Goal: Complete application form: Complete application form

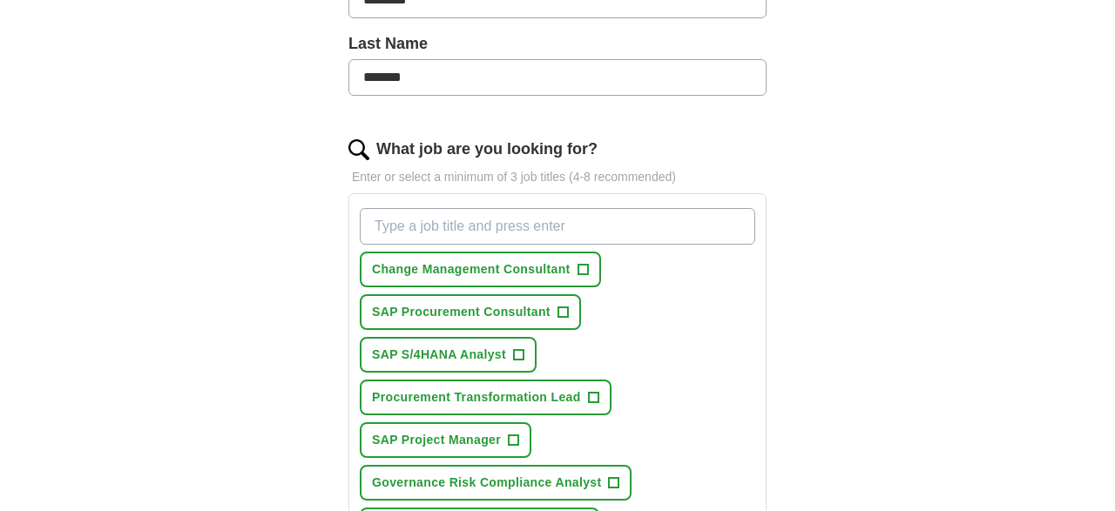
scroll to position [453, 0]
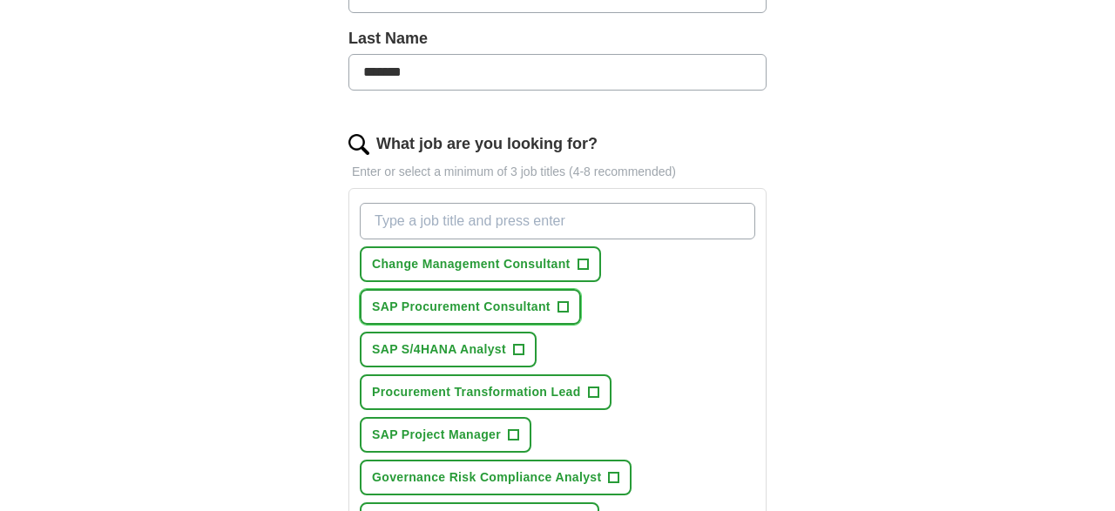
click at [456, 307] on span "SAP Procurement Consultant" at bounding box center [461, 307] width 179 height 18
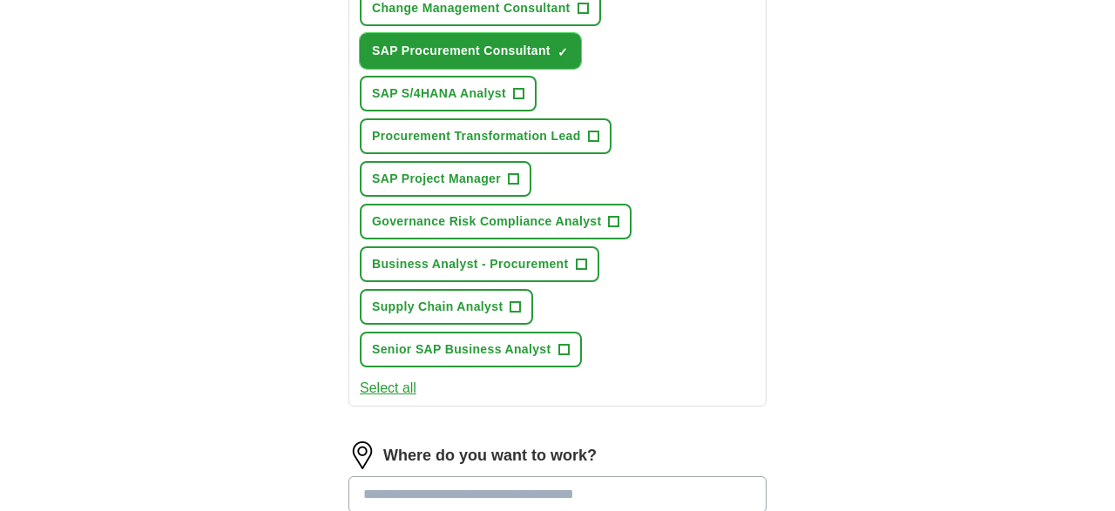
scroll to position [725, 0]
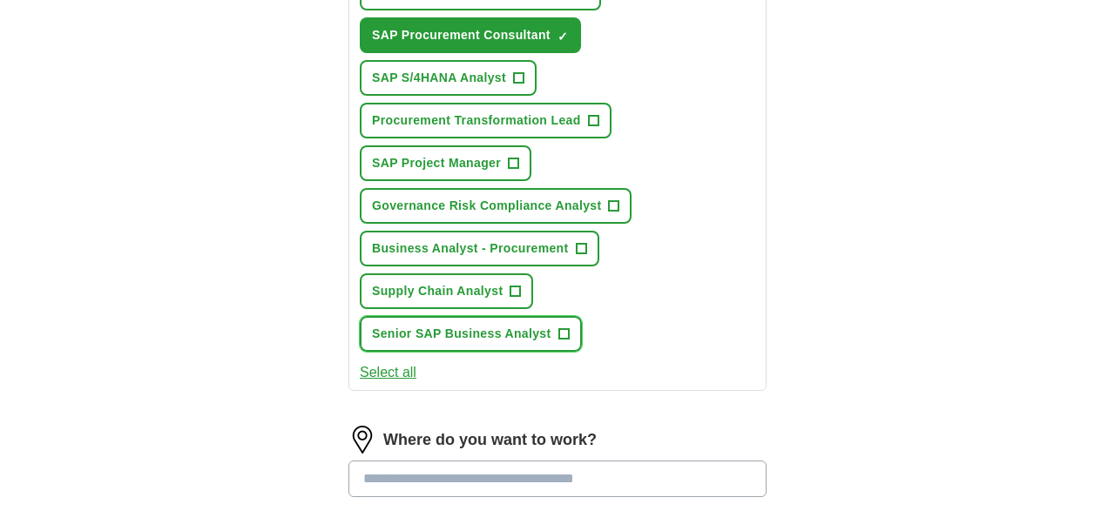
click at [482, 335] on span "Senior SAP Business Analyst" at bounding box center [461, 334] width 179 height 18
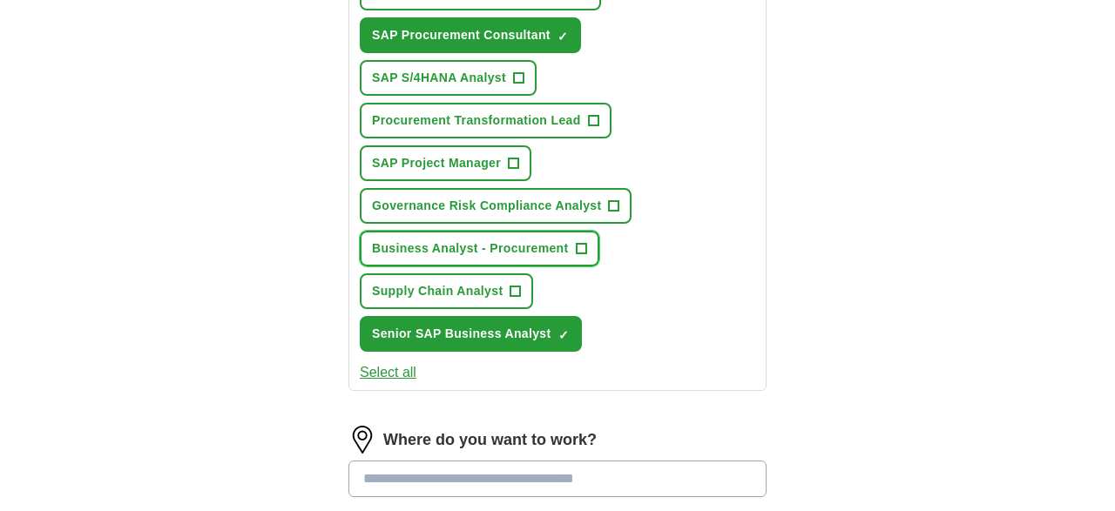
click at [457, 245] on span "Business Analyst - Procurement" at bounding box center [470, 249] width 197 height 18
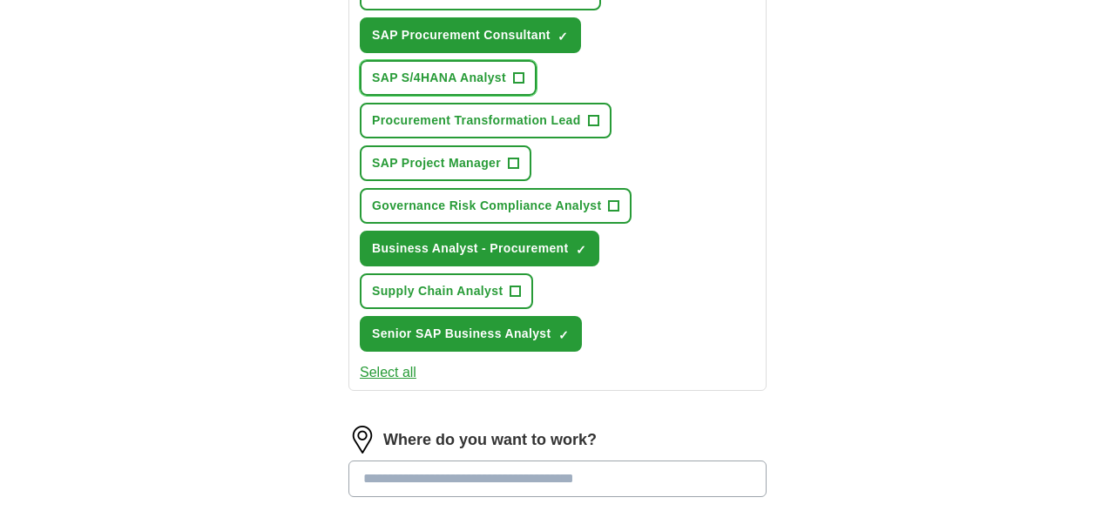
click at [462, 78] on span "SAP S/4HANA Analyst" at bounding box center [439, 78] width 134 height 18
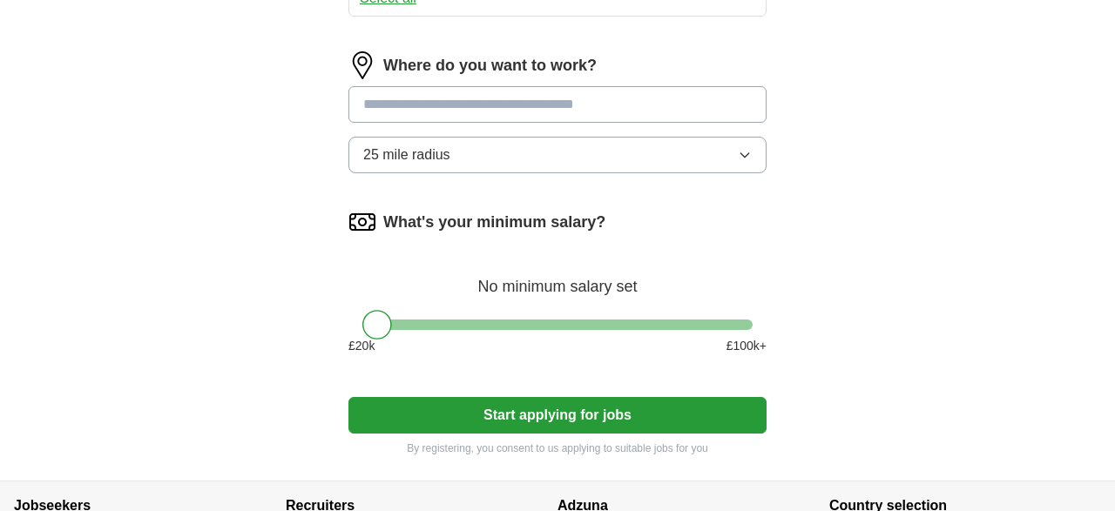
scroll to position [1205, 0]
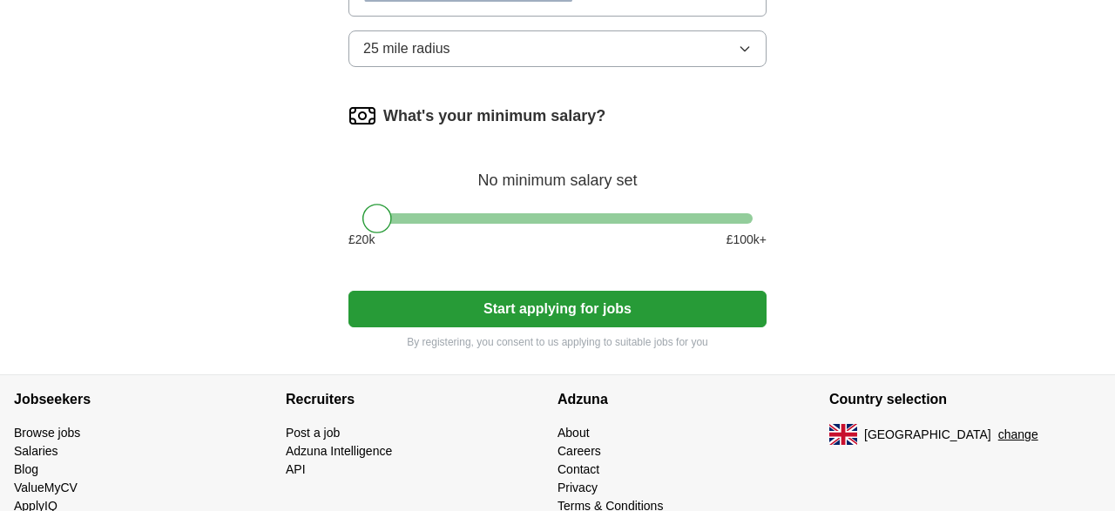
click at [743, 46] on icon "button" at bounding box center [745, 49] width 14 height 14
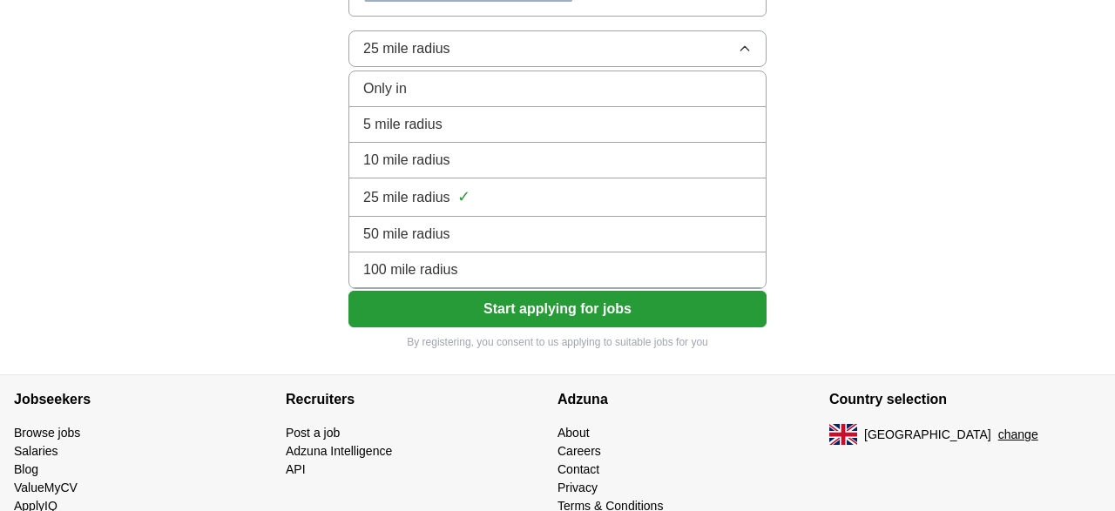
click at [579, 199] on div "25 mile radius ✓" at bounding box center [557, 198] width 388 height 24
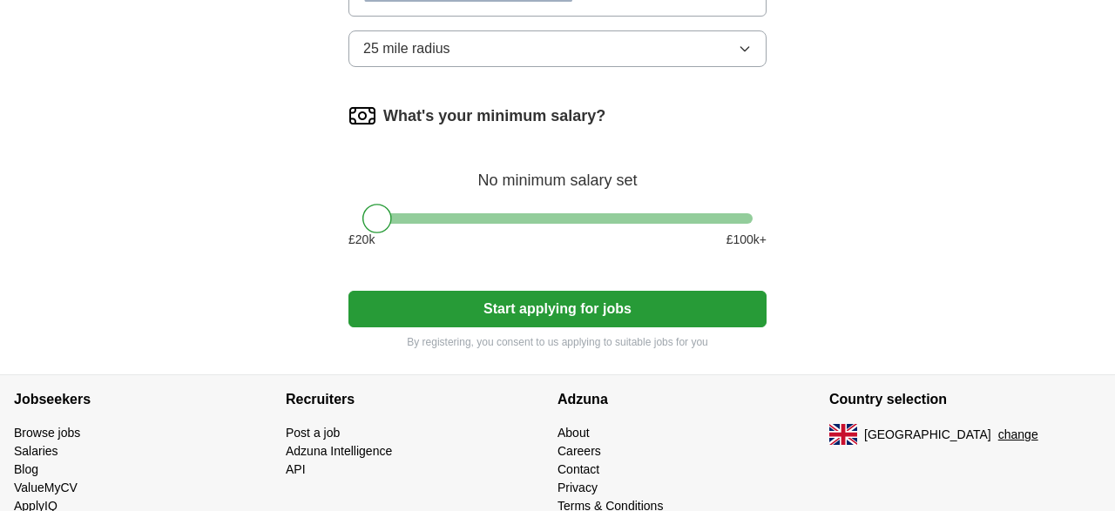
click at [580, 309] on button "Start applying for jobs" at bounding box center [557, 309] width 418 height 37
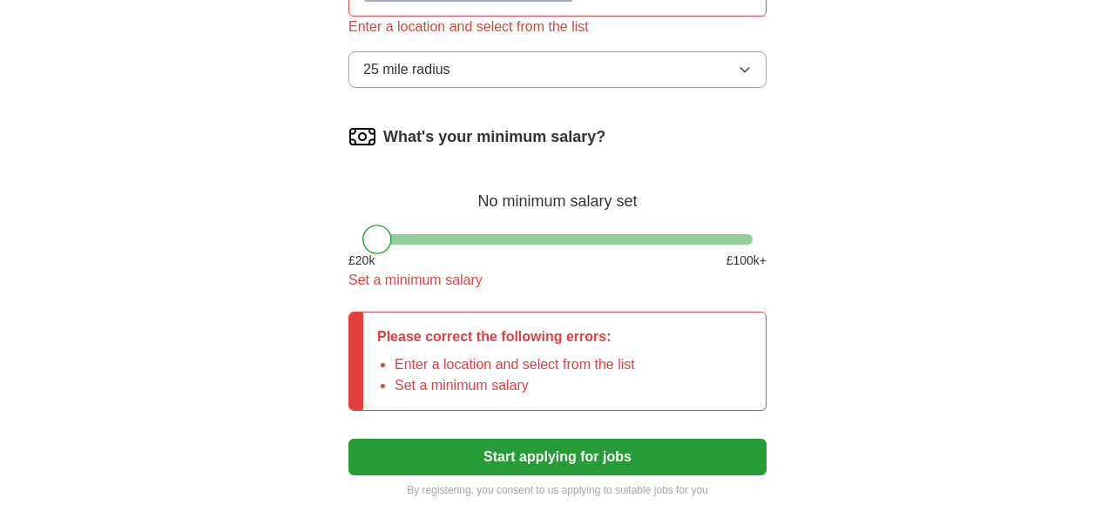
click at [738, 72] on button "25 mile radius" at bounding box center [557, 69] width 418 height 37
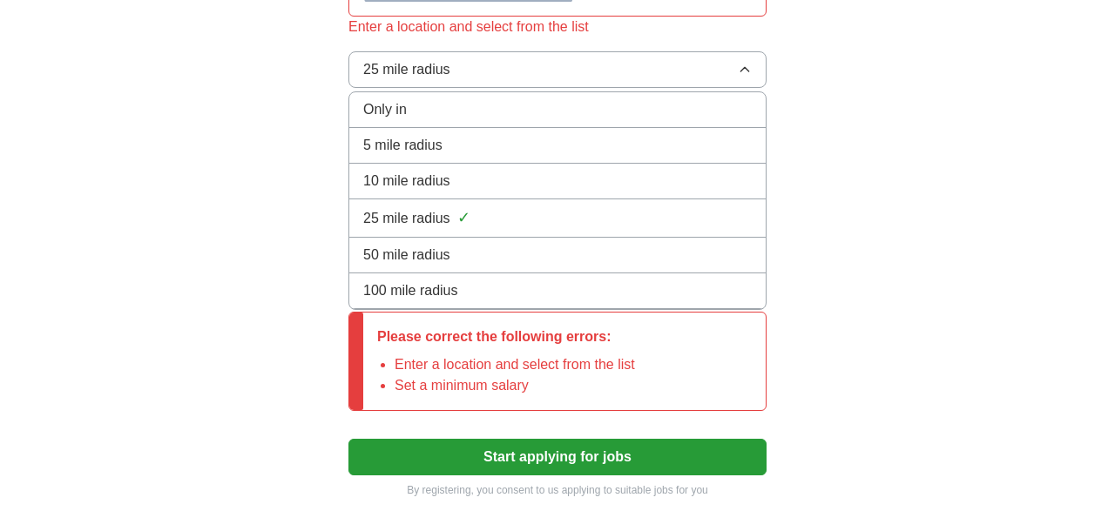
click at [511, 206] on div "25 mile radius ✓" at bounding box center [557, 218] width 388 height 24
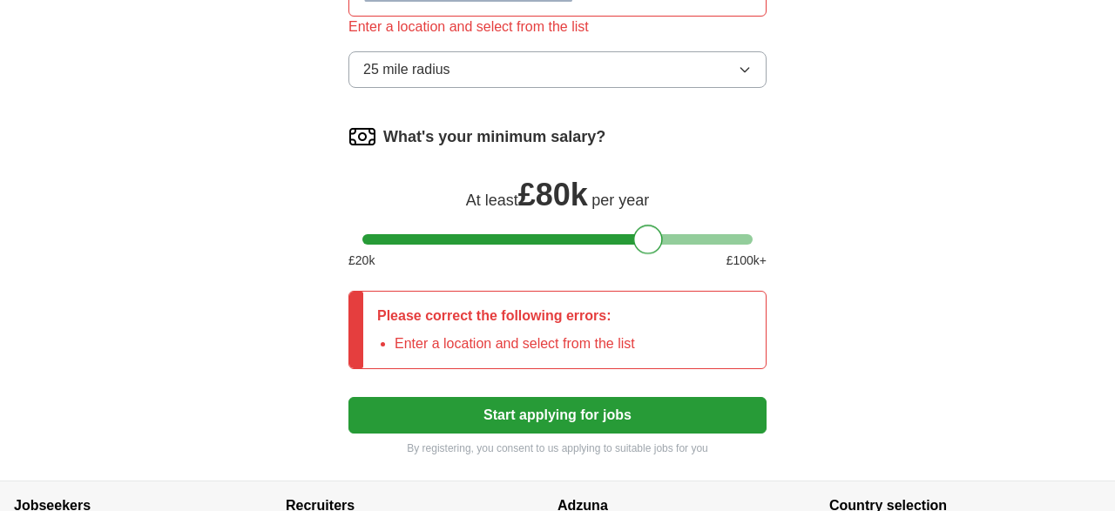
click at [647, 236] on div at bounding box center [557, 239] width 390 height 10
click at [579, 234] on div at bounding box center [557, 239] width 390 height 10
click at [538, 235] on div at bounding box center [557, 239] width 390 height 10
click at [515, 238] on div at bounding box center [557, 239] width 390 height 10
click at [497, 238] on div at bounding box center [557, 239] width 390 height 10
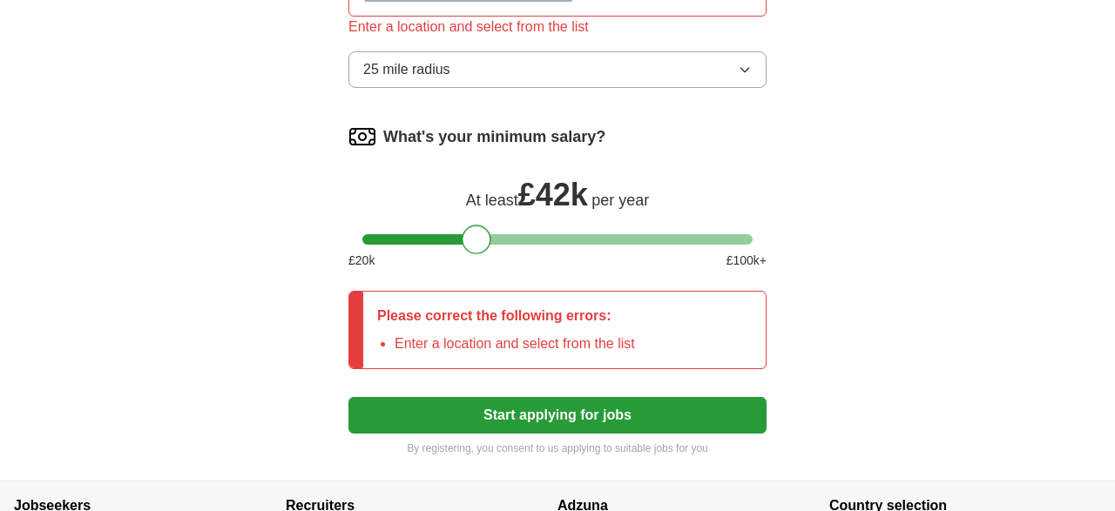
click at [478, 236] on div at bounding box center [557, 239] width 390 height 10
click at [455, 236] on div at bounding box center [557, 239] width 390 height 10
click at [548, 408] on button "Start applying for jobs" at bounding box center [557, 415] width 418 height 37
click at [559, 410] on button "Start applying for jobs" at bounding box center [557, 415] width 418 height 37
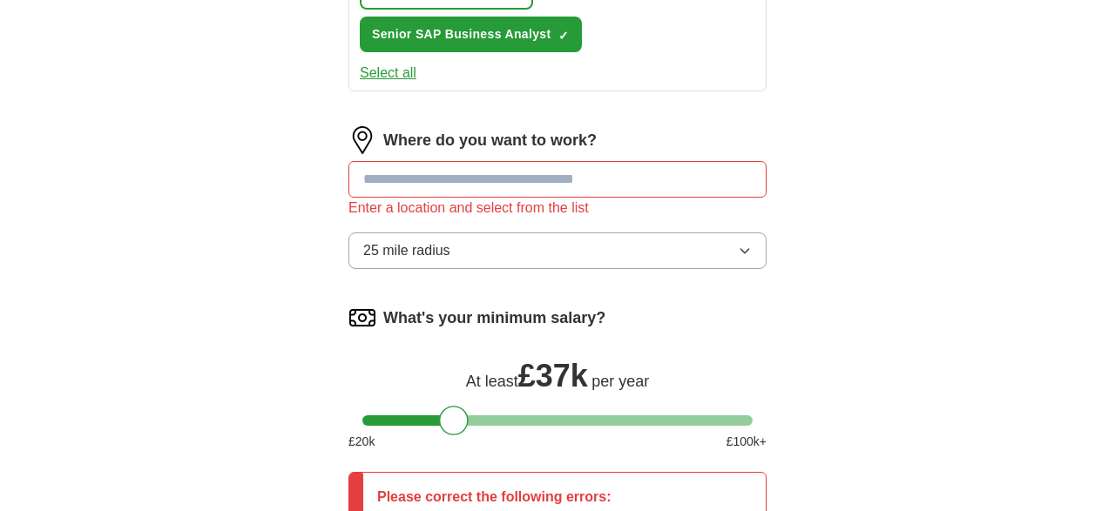
scroll to position [979, 0]
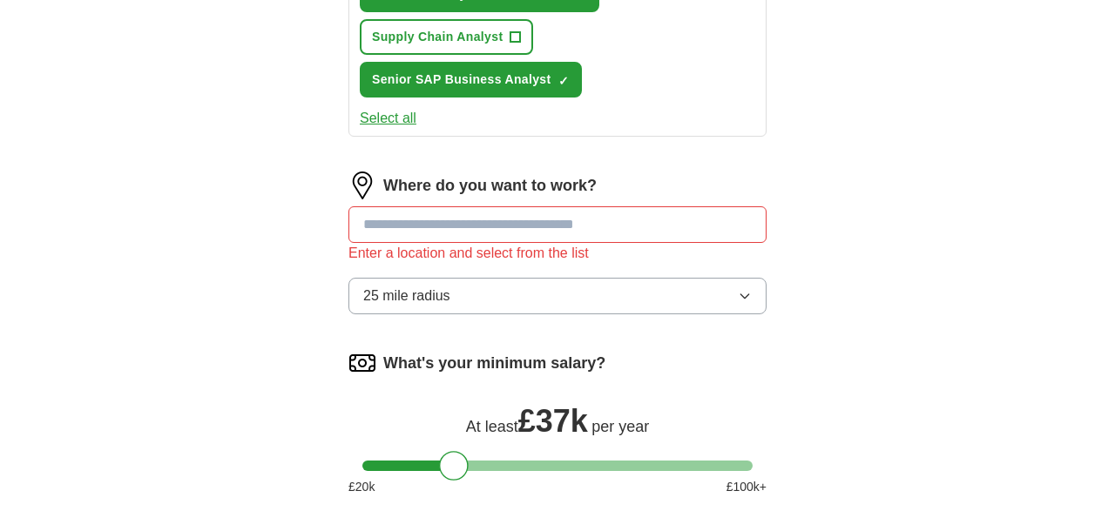
click at [388, 226] on input at bounding box center [557, 224] width 418 height 37
click at [415, 220] on input "******" at bounding box center [557, 224] width 418 height 37
click at [421, 224] on input "******" at bounding box center [557, 224] width 418 height 37
type input "*"
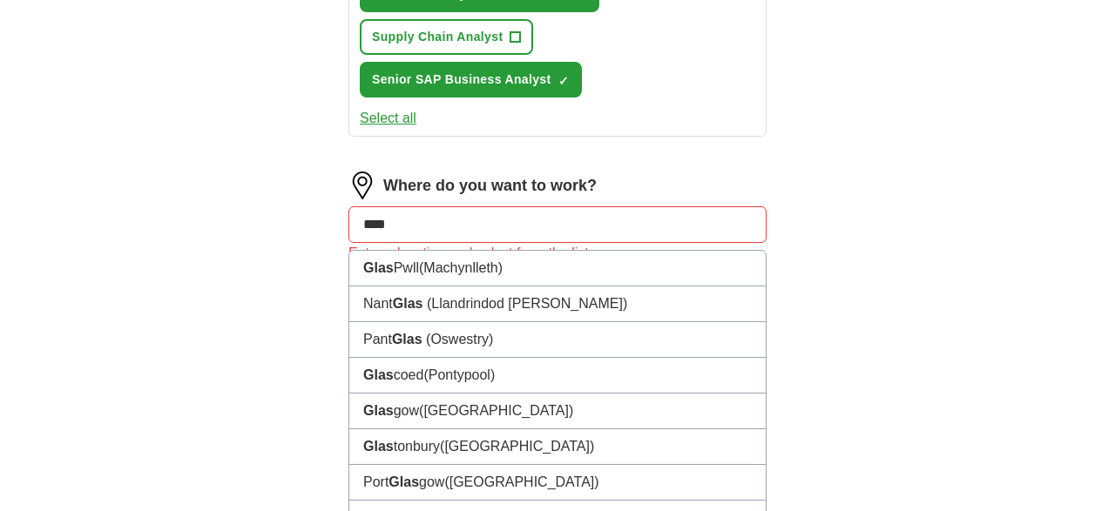
type input "*****"
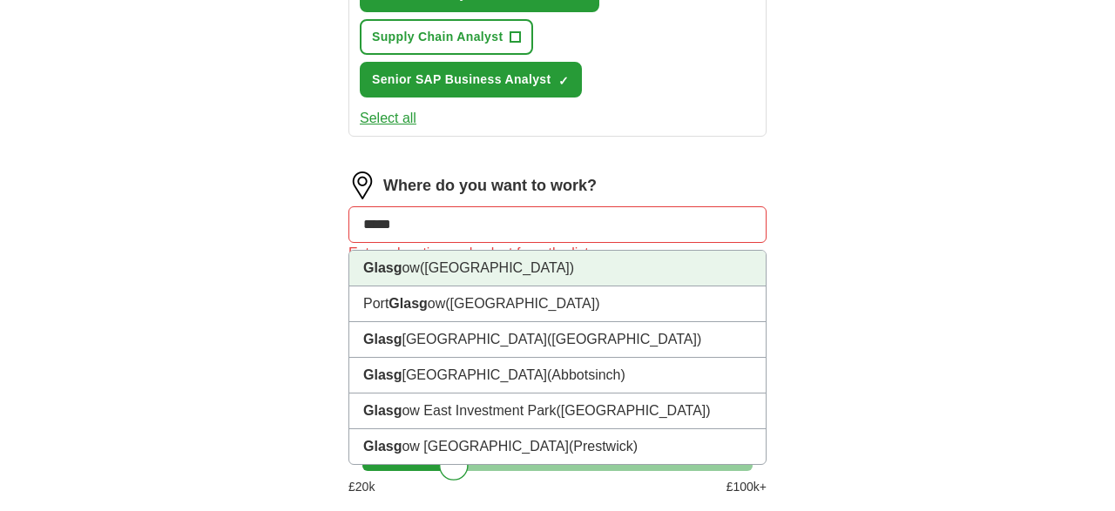
click at [466, 277] on li "Glasg ow ([GEOGRAPHIC_DATA])" at bounding box center [557, 269] width 416 height 36
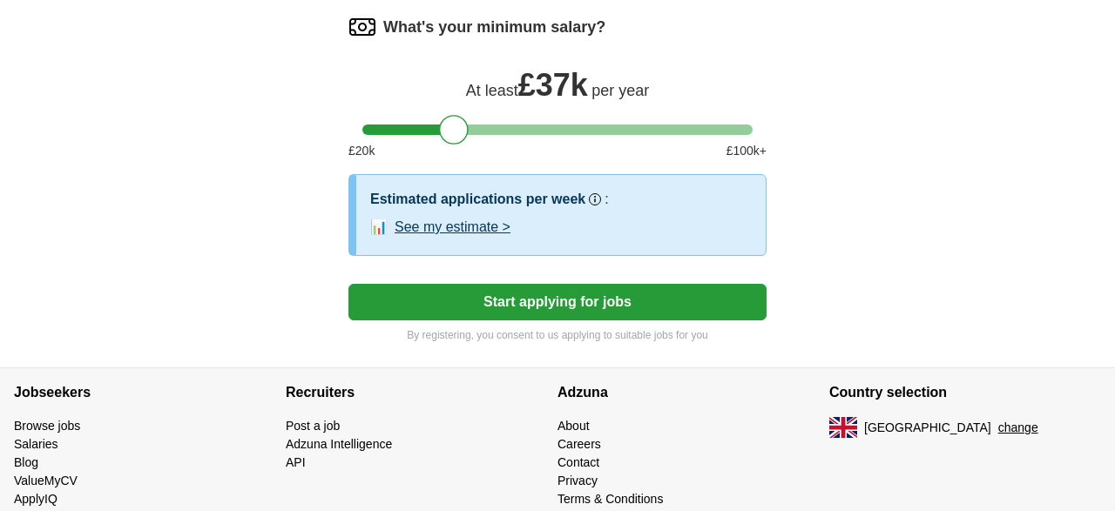
scroll to position [1353, 0]
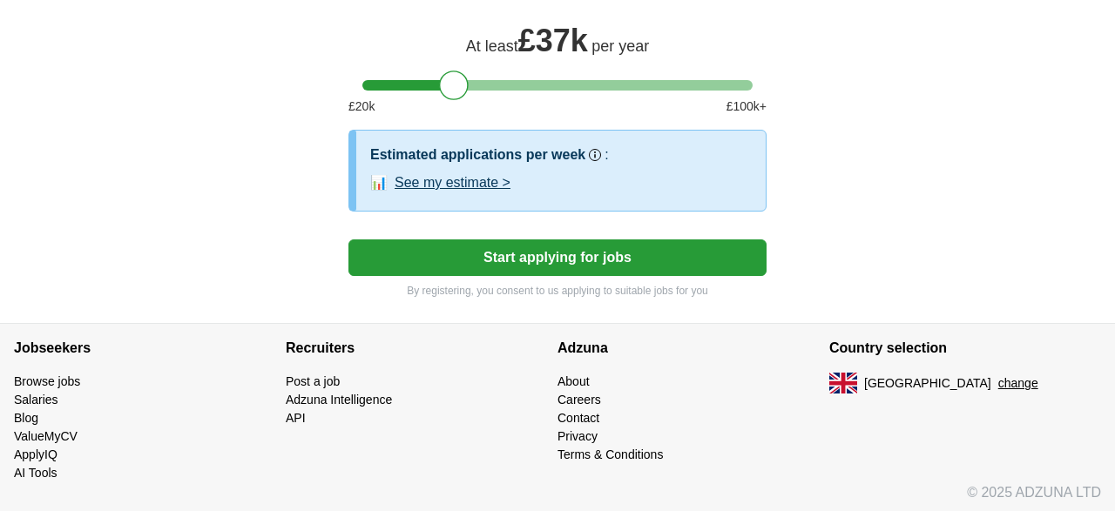
click at [607, 246] on button "Start applying for jobs" at bounding box center [557, 258] width 418 height 37
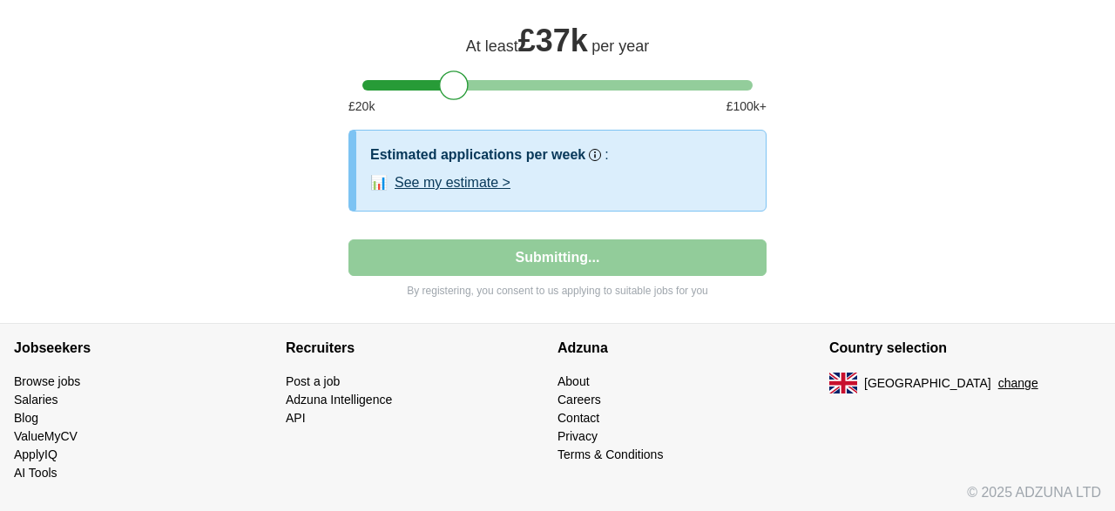
select select "**"
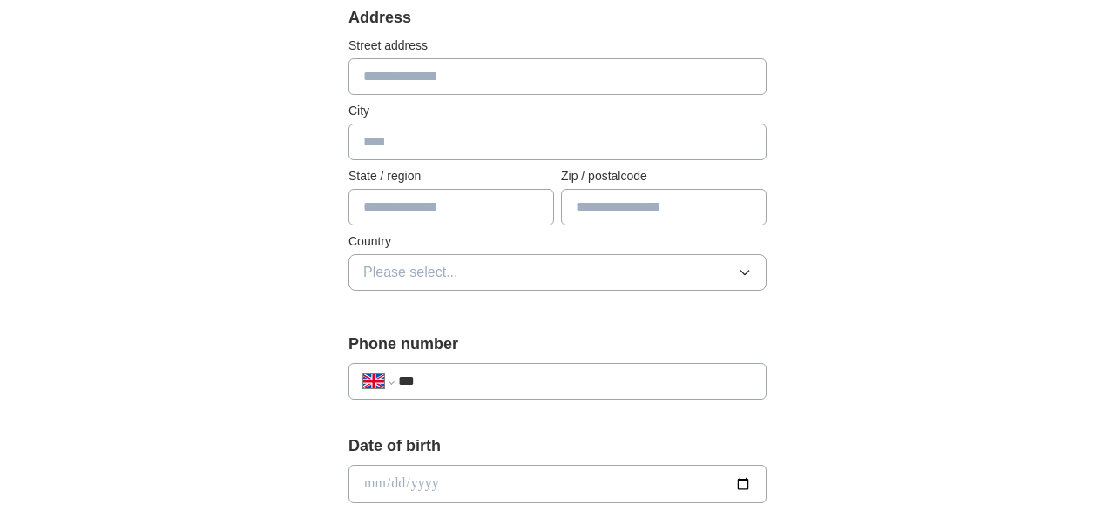
scroll to position [136, 0]
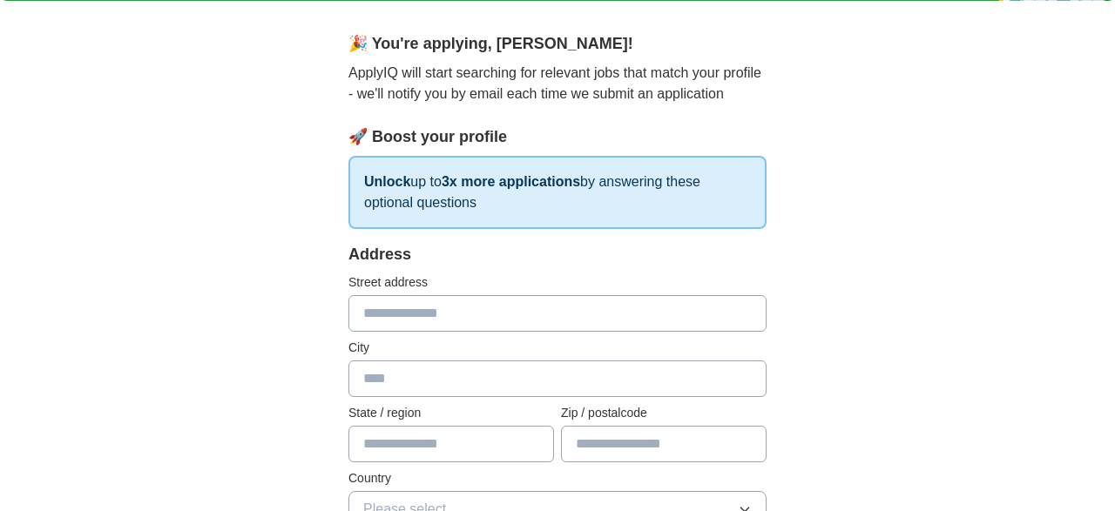
click at [411, 310] on input "text" at bounding box center [557, 313] width 418 height 37
click at [405, 314] on input "text" at bounding box center [557, 313] width 418 height 37
type input "**********"
type input "*******"
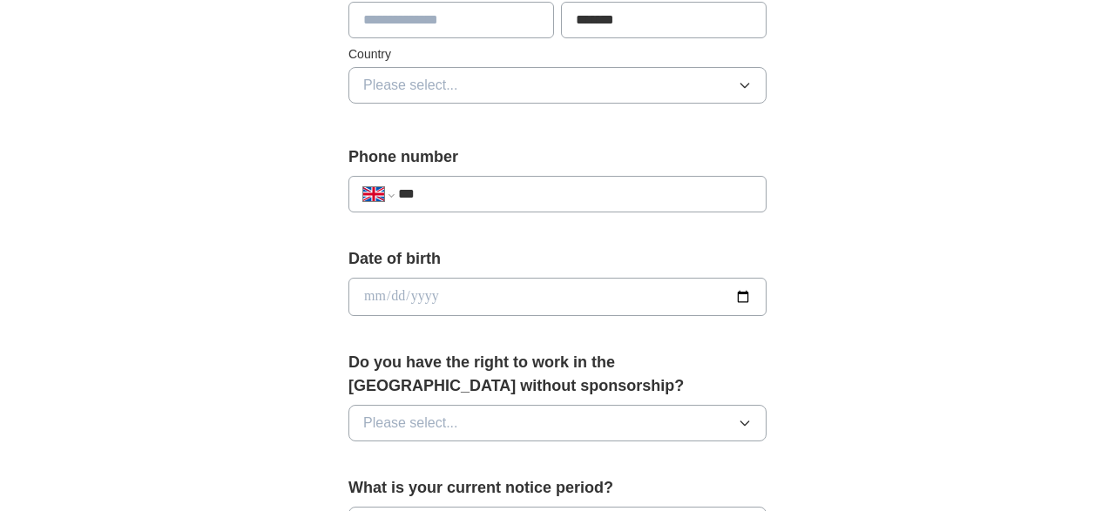
scroll to position [617, 0]
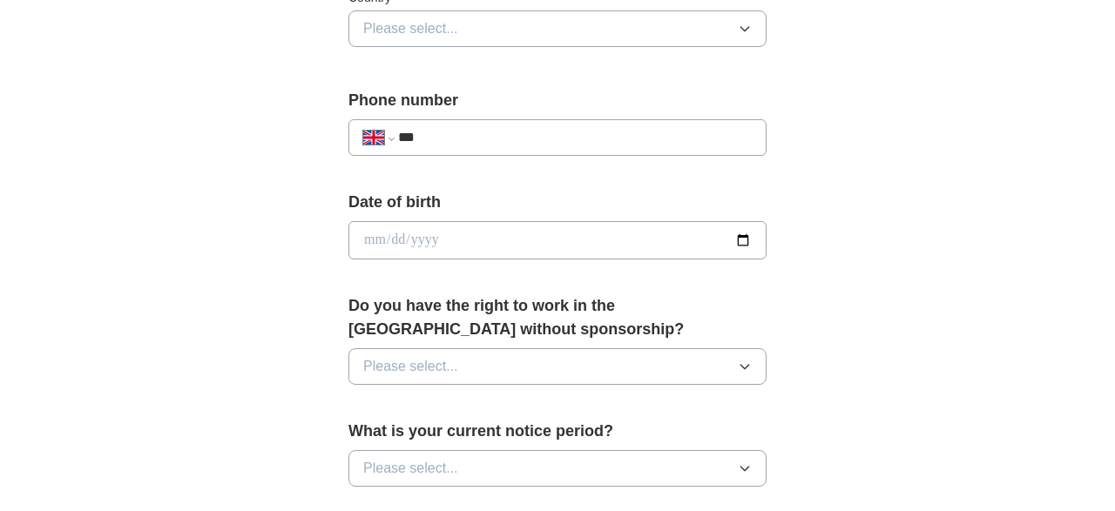
click at [493, 137] on input "***" at bounding box center [575, 137] width 354 height 21
click at [752, 36] on button "Please select..." at bounding box center [557, 28] width 418 height 37
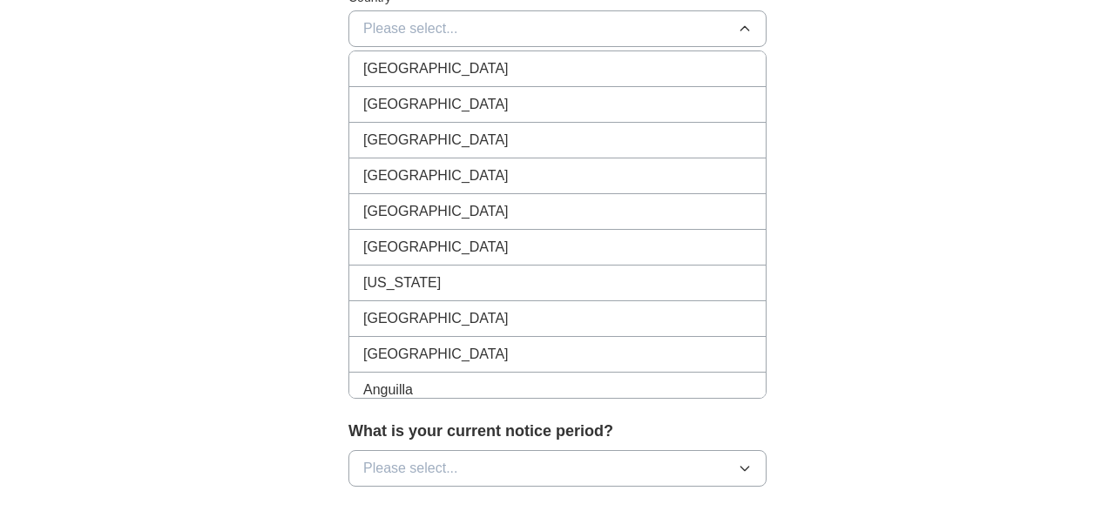
click at [602, 65] on div "[GEOGRAPHIC_DATA]" at bounding box center [557, 68] width 388 height 21
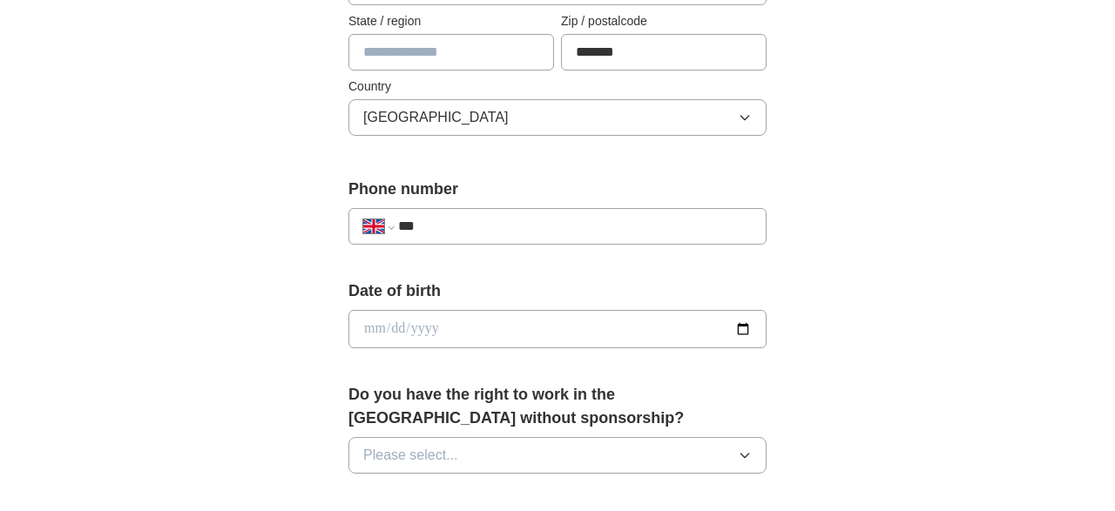
scroll to position [436, 0]
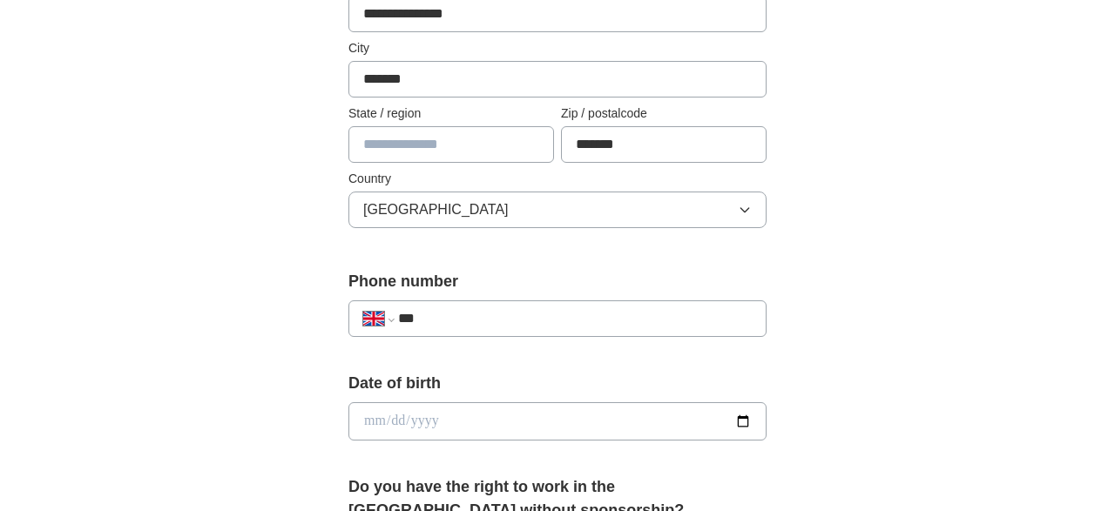
click at [464, 318] on input "***" at bounding box center [575, 318] width 354 height 21
type input "**********"
click at [842, 309] on div "**********" at bounding box center [557, 399] width 1115 height 1563
click at [429, 422] on input "date" at bounding box center [557, 421] width 418 height 38
click at [379, 422] on input "date" at bounding box center [557, 421] width 418 height 38
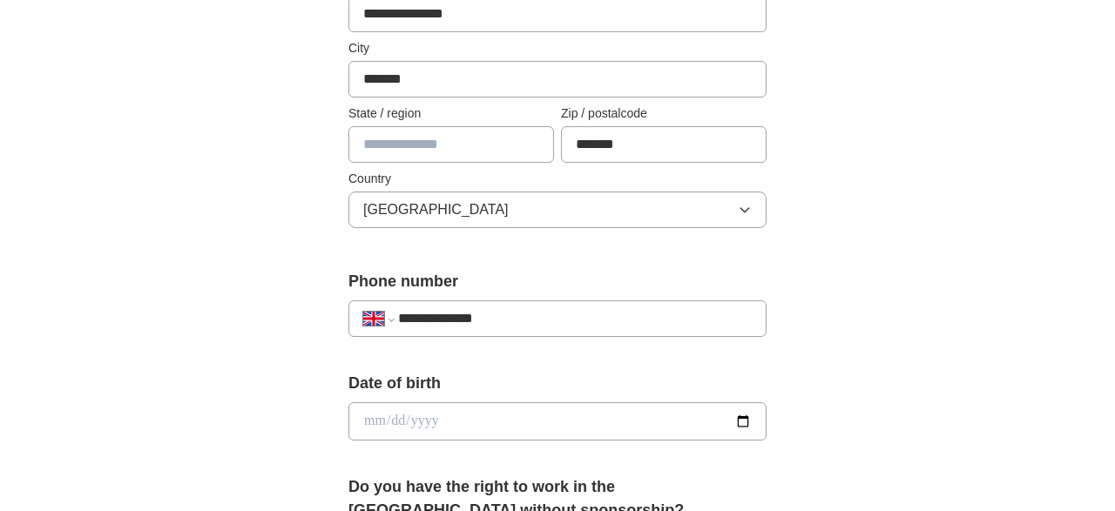
click at [372, 415] on input "date" at bounding box center [557, 421] width 418 height 38
click at [422, 421] on input "date" at bounding box center [557, 421] width 418 height 38
click at [371, 415] on input "date" at bounding box center [557, 421] width 418 height 38
type input "**********"
click at [953, 368] on div "**********" at bounding box center [557, 399] width 1115 height 1563
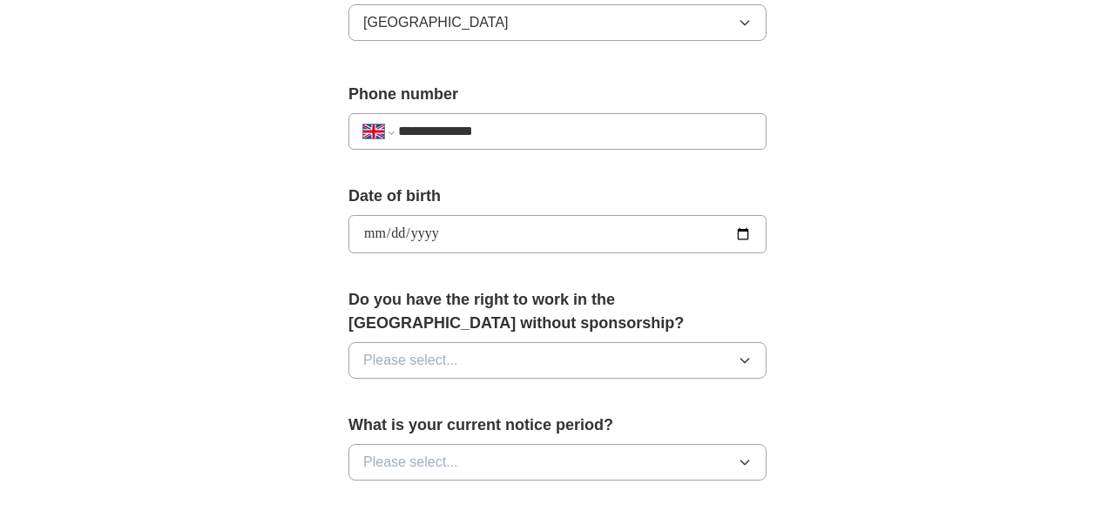
scroll to position [662, 0]
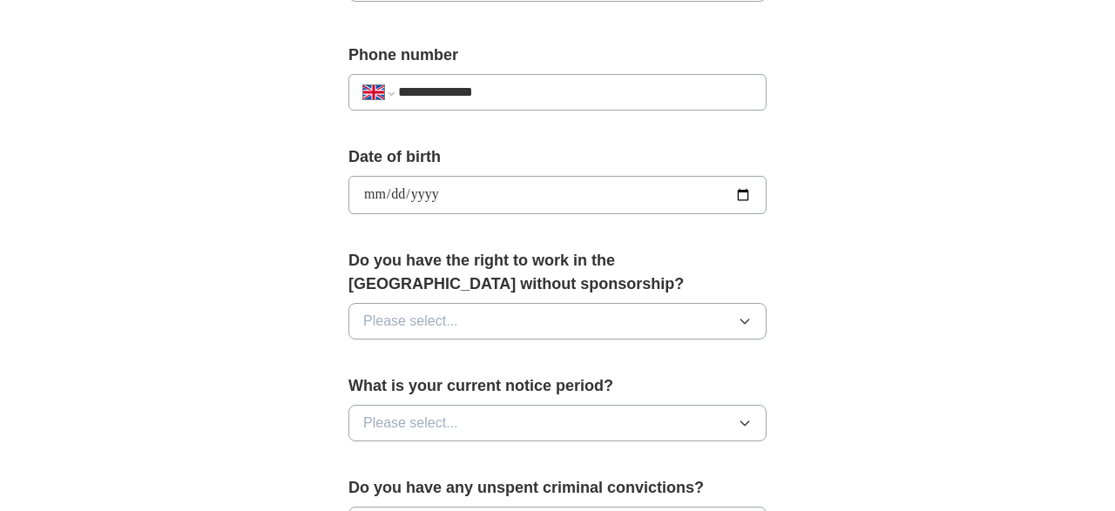
click at [723, 318] on button "Please select..." at bounding box center [557, 321] width 418 height 37
click at [509, 358] on div "Yes" at bounding box center [557, 361] width 388 height 21
click at [741, 416] on icon "button" at bounding box center [745, 423] width 14 height 14
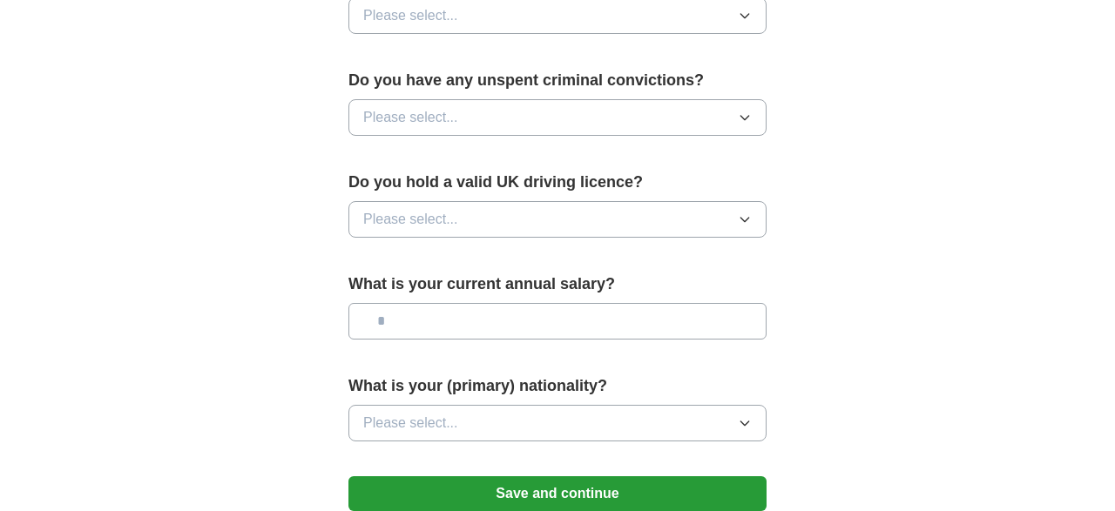
scroll to position [1144, 0]
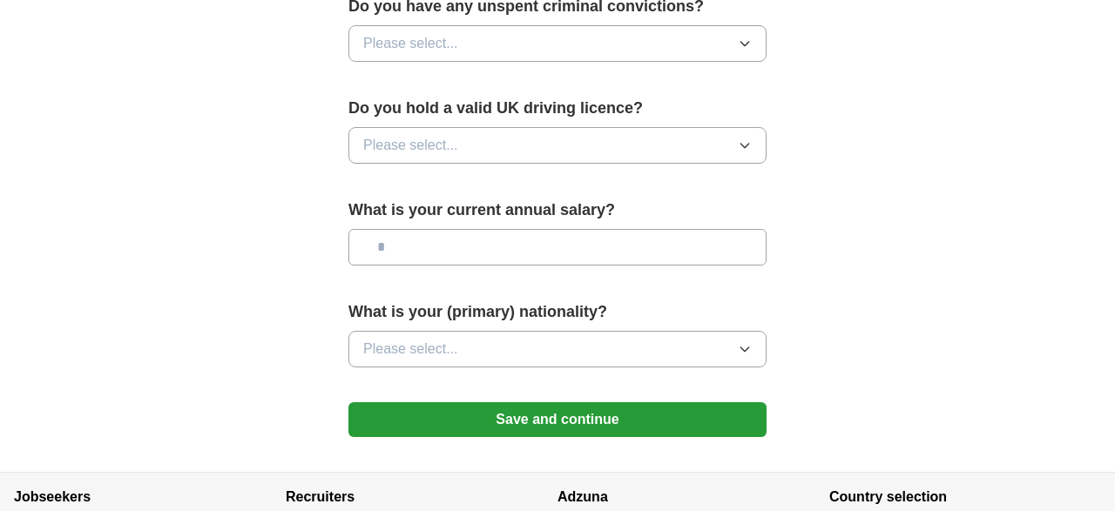
click at [741, 38] on icon "button" at bounding box center [745, 44] width 14 height 14
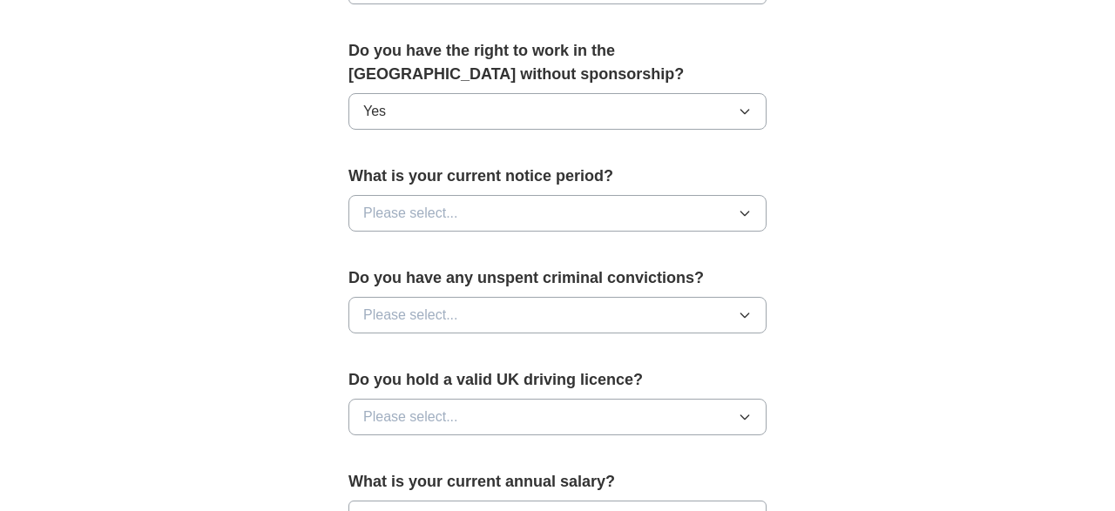
scroll to position [827, 0]
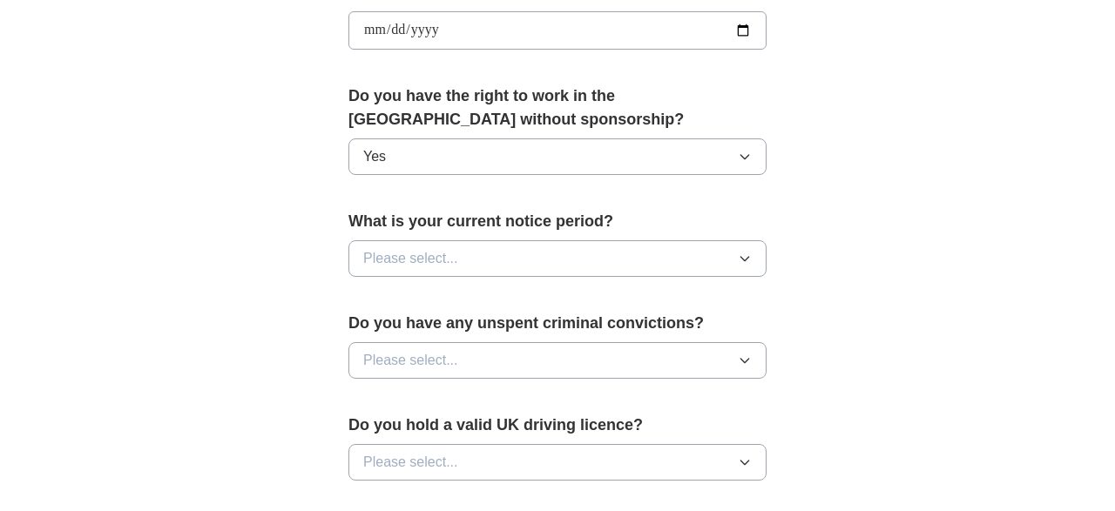
click at [743, 257] on icon "button" at bounding box center [745, 259] width 14 height 14
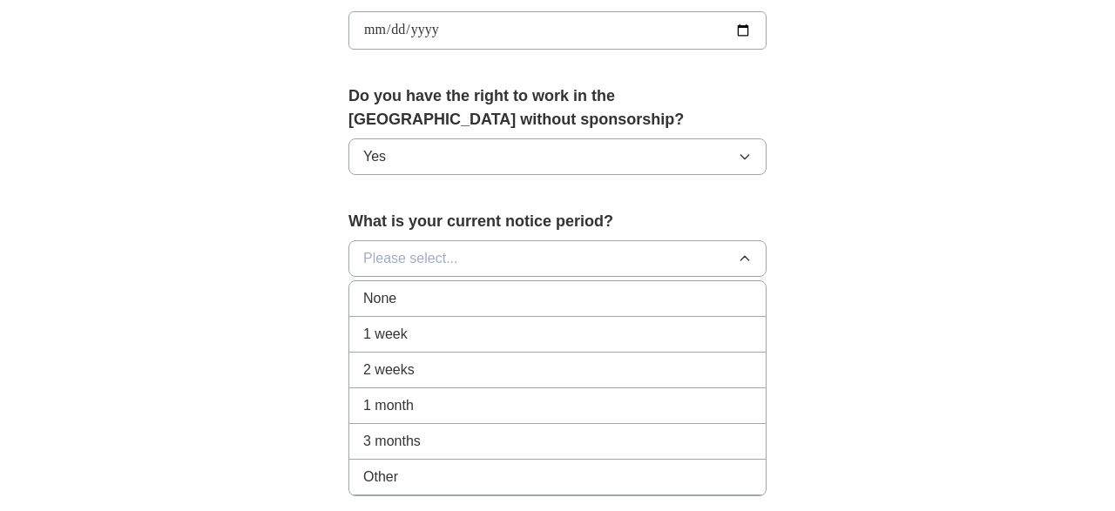
click at [656, 324] on div "1 week" at bounding box center [557, 334] width 388 height 21
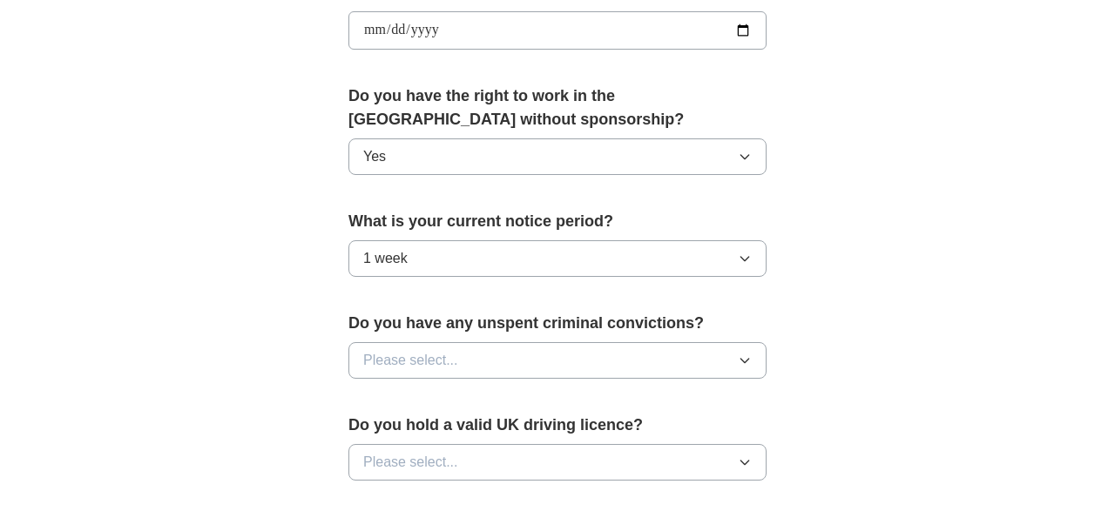
click at [743, 354] on icon "button" at bounding box center [745, 361] width 14 height 14
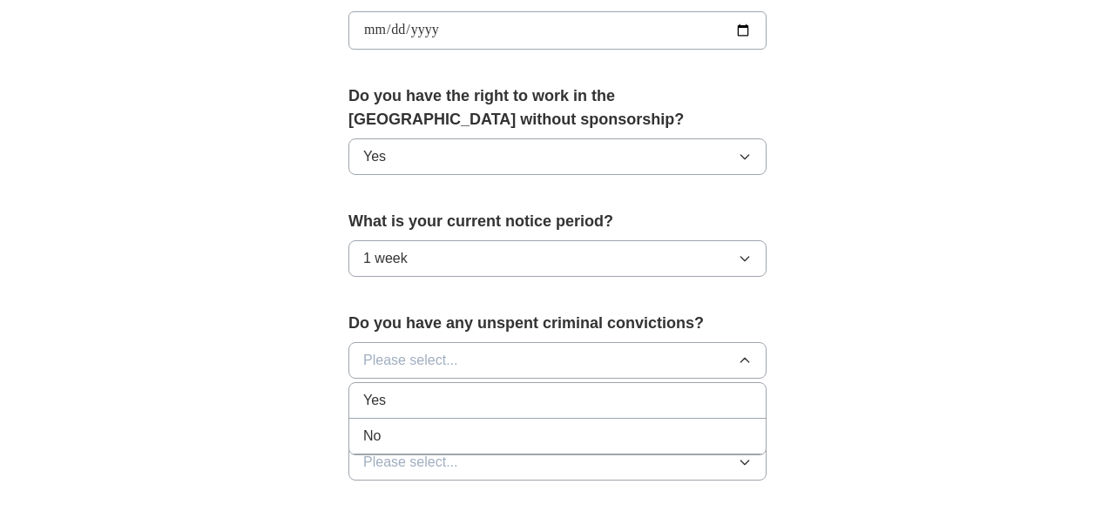
click at [604, 433] on div "No" at bounding box center [557, 436] width 388 height 21
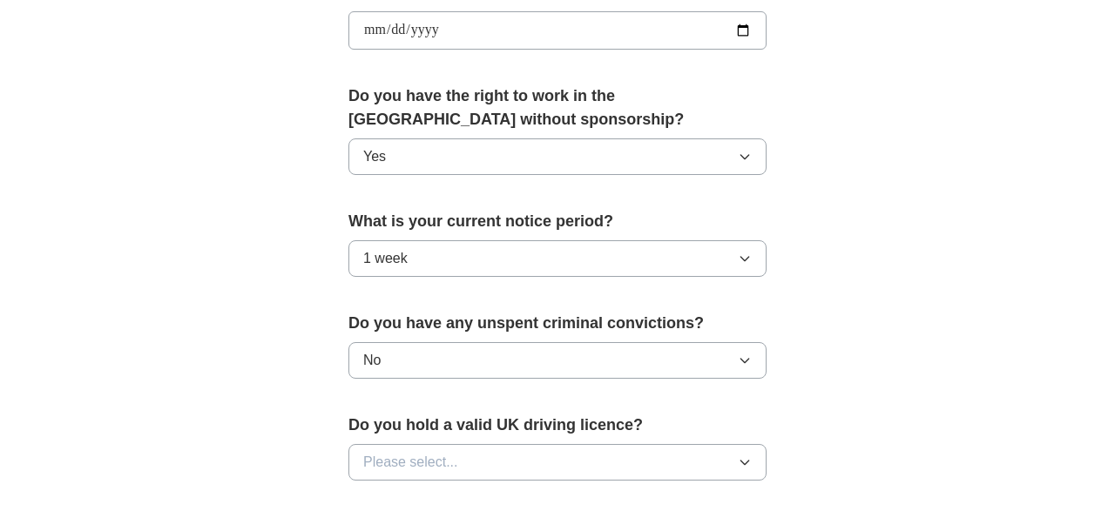
click at [747, 456] on icon "button" at bounding box center [745, 463] width 14 height 14
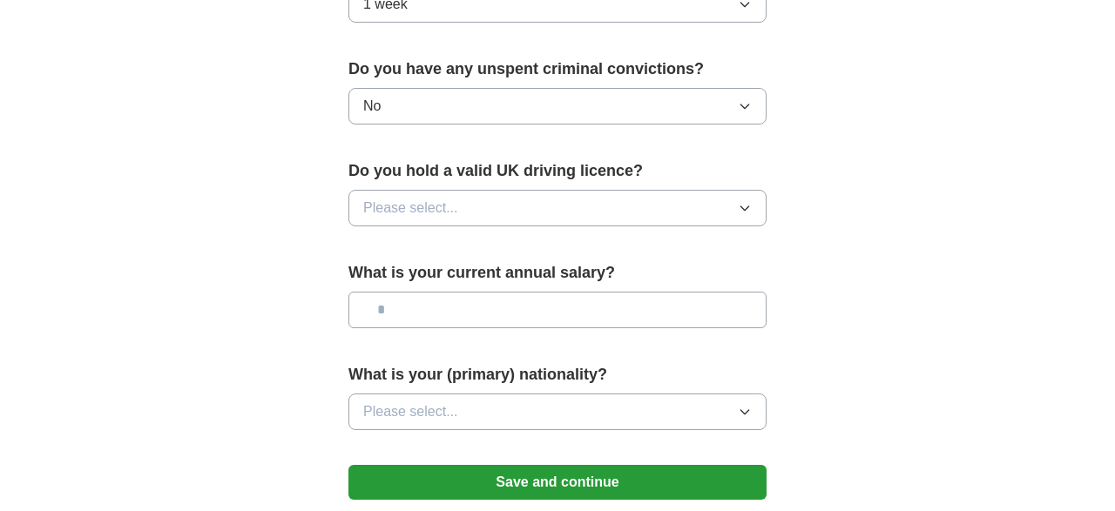
scroll to position [1063, 0]
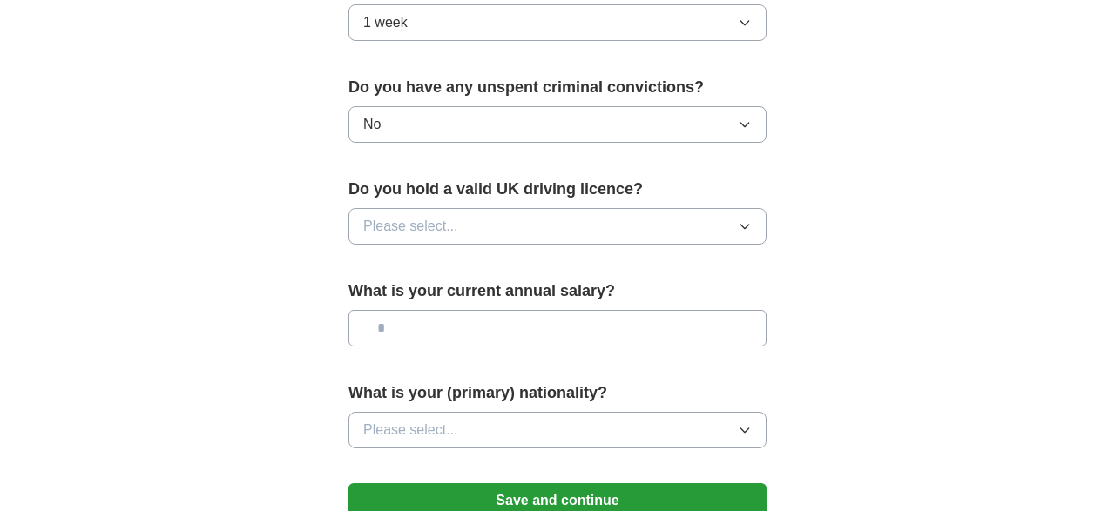
click at [605, 218] on button "Please select..." at bounding box center [557, 226] width 418 height 37
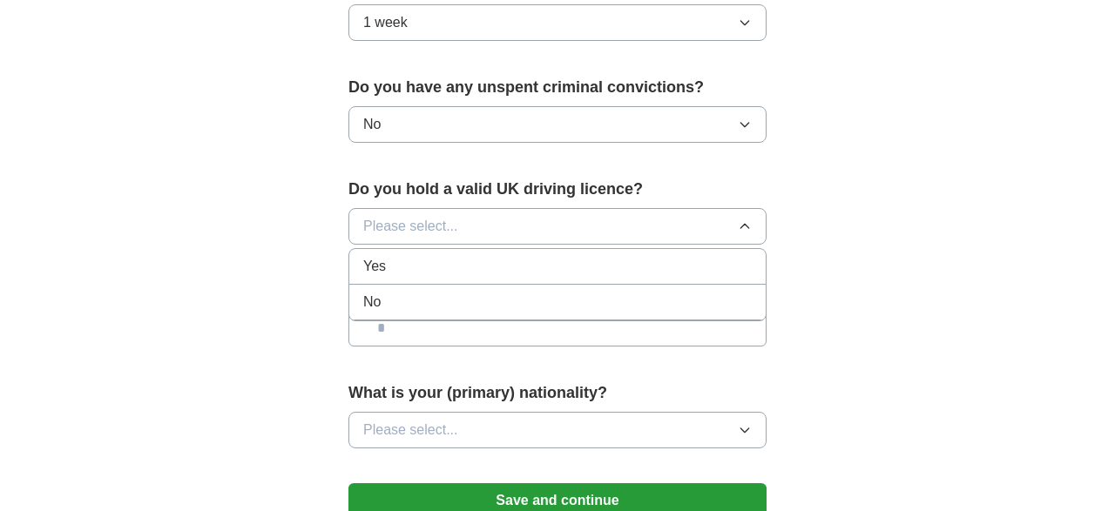
click at [499, 265] on div "Yes" at bounding box center [557, 266] width 388 height 21
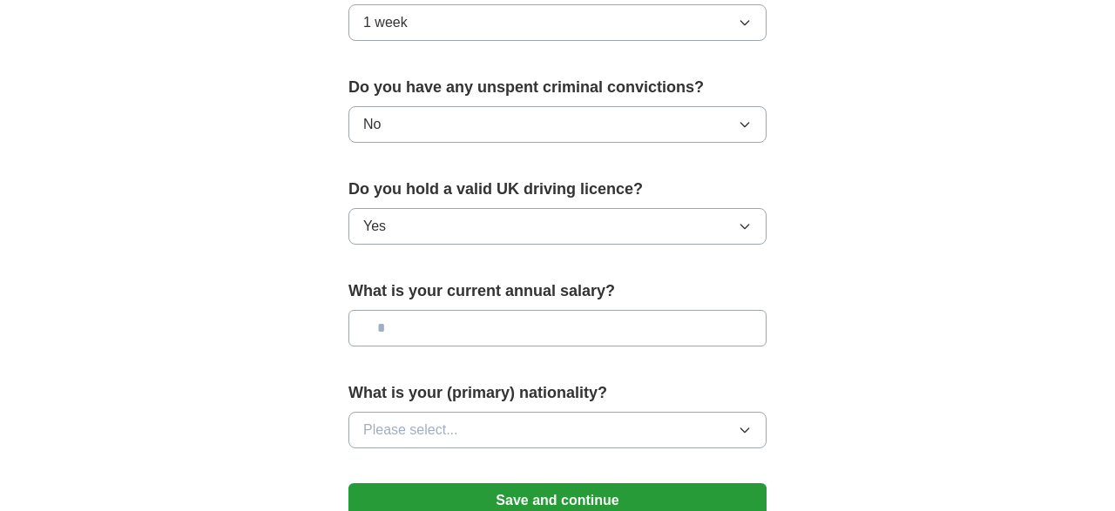
click at [455, 324] on input "text" at bounding box center [557, 328] width 418 height 37
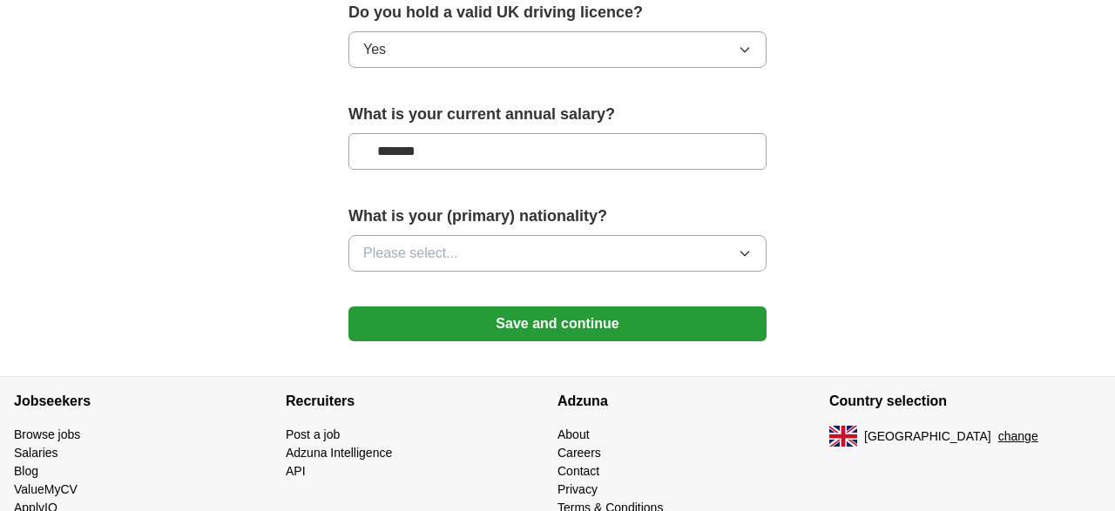
scroll to position [1289, 0]
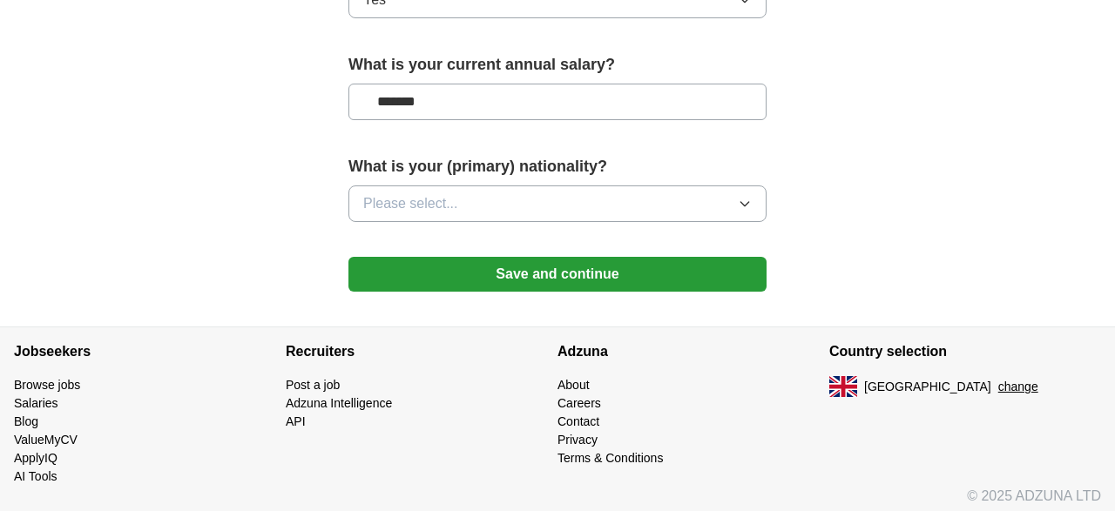
type input "*******"
click at [494, 186] on button "Please select..." at bounding box center [557, 204] width 418 height 37
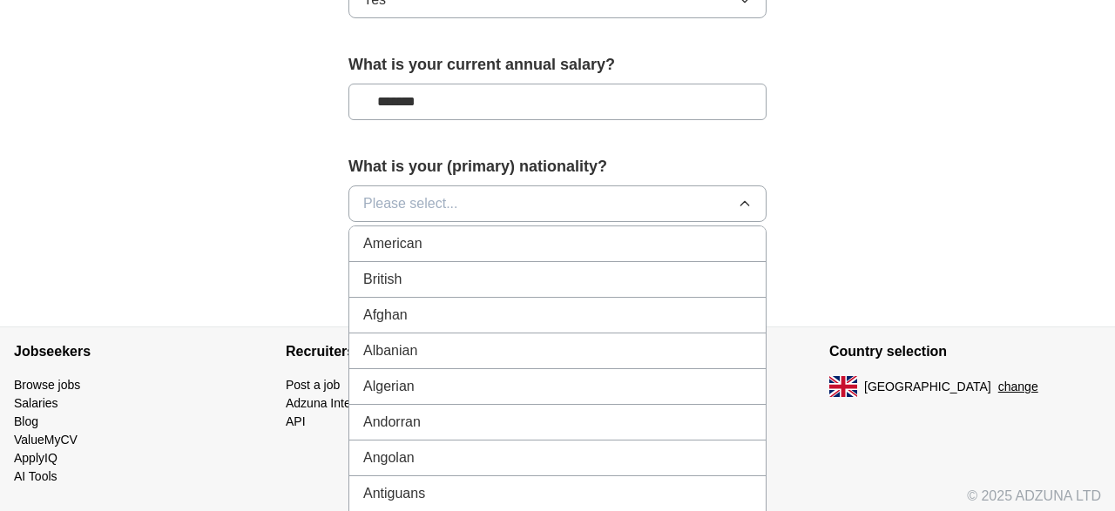
click at [472, 205] on button "Please select..." at bounding box center [557, 204] width 418 height 37
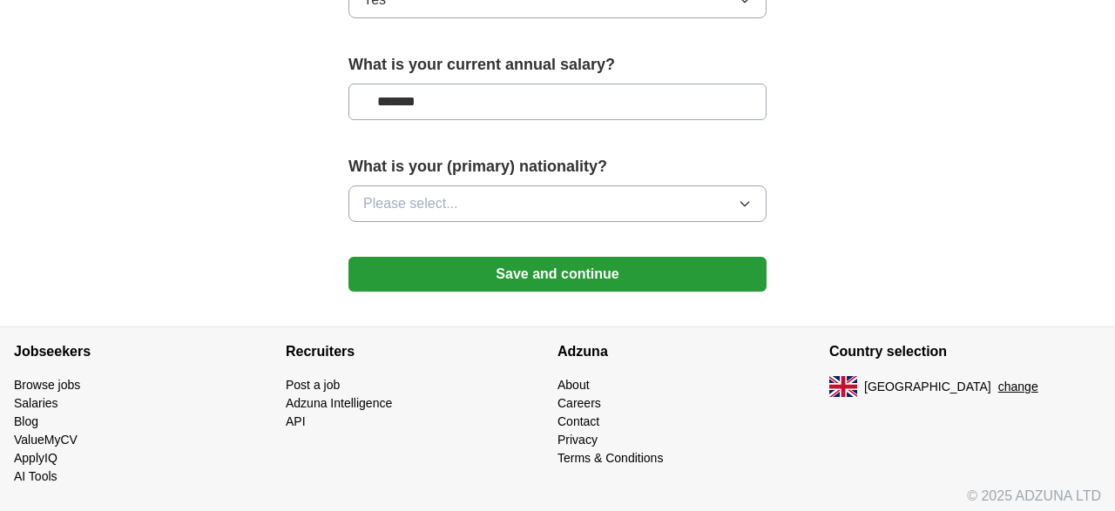
click at [473, 194] on button "Please select..." at bounding box center [557, 204] width 418 height 37
click at [756, 196] on button "Please select..." at bounding box center [557, 204] width 418 height 37
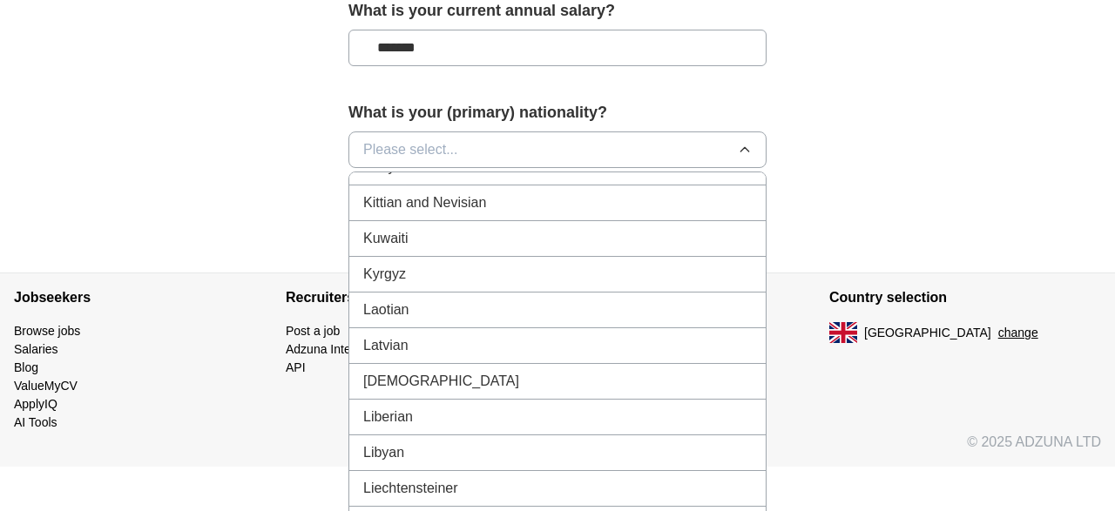
scroll to position [3261, 0]
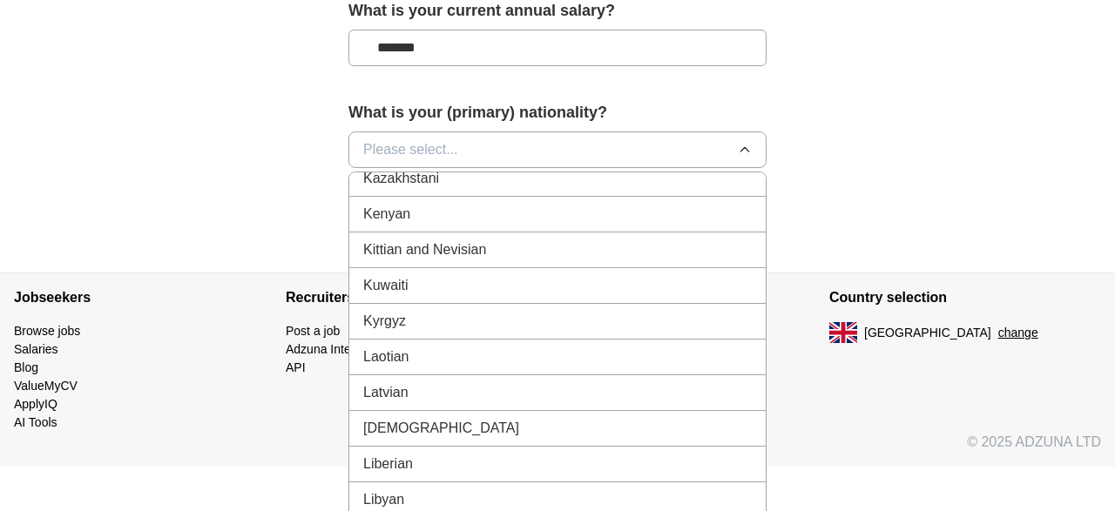
click at [654, 204] on div "Kenyan" at bounding box center [557, 214] width 388 height 21
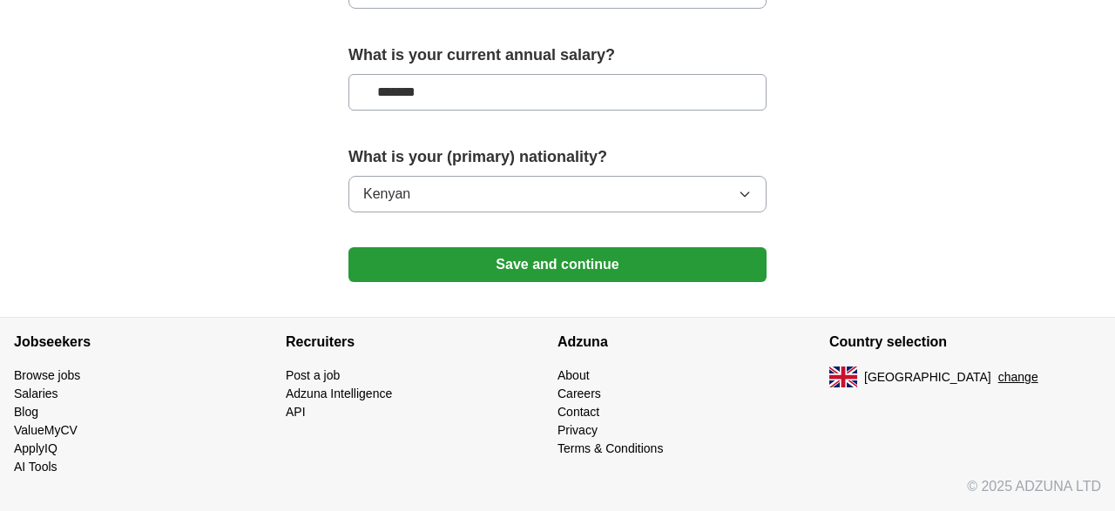
scroll to position [1289, 0]
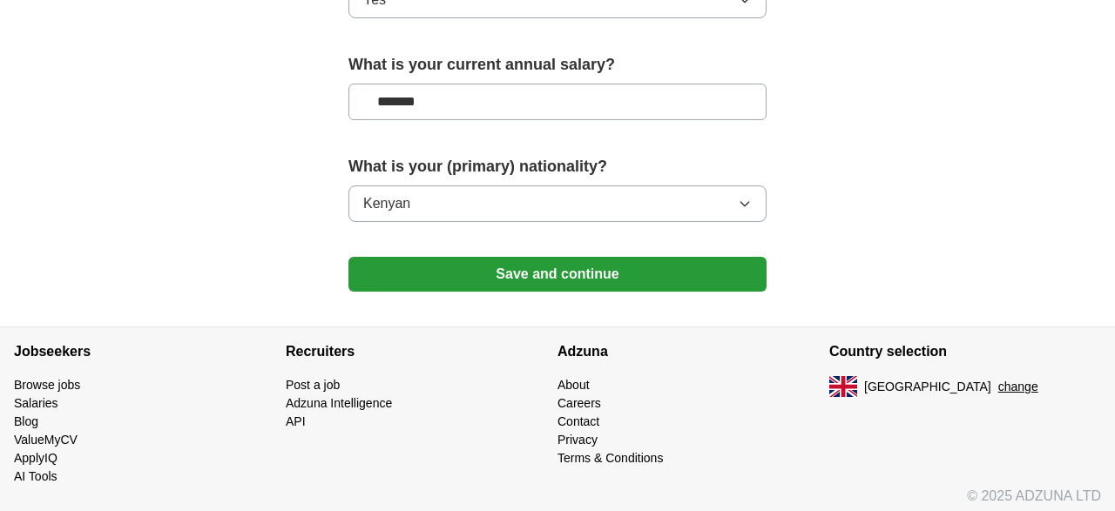
click at [602, 265] on button "Save and continue" at bounding box center [557, 274] width 418 height 35
